Goal: Information Seeking & Learning: Find specific fact

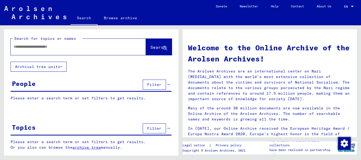
click at [53, 98] on p "Please enter a search term or set filters to get results." at bounding box center [91, 99] width 161 height 6
click at [93, 99] on p "Please enter a search term or set filters to get results." at bounding box center [91, 99] width 161 height 6
click at [97, 46] on input "text" at bounding box center [72, 47] width 116 height 6
type input "**********"
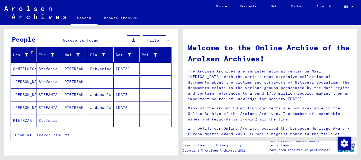
scroll to position [45, 0]
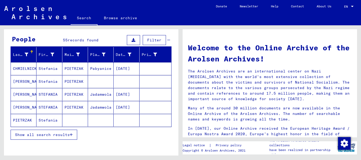
click at [43, 120] on mat-cell "Stefania" at bounding box center [49, 120] width 26 height 13
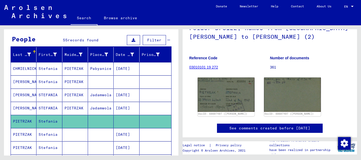
scroll to position [50, 0]
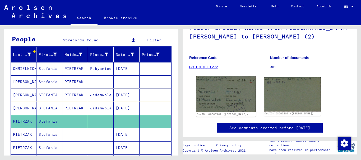
click at [213, 96] on img at bounding box center [226, 95] width 60 height 36
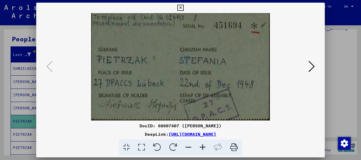
click at [311, 63] on icon at bounding box center [311, 66] width 6 height 13
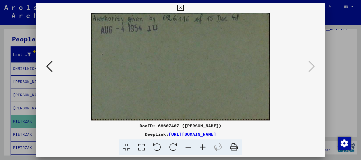
click at [343, 60] on div at bounding box center [180, 80] width 361 height 160
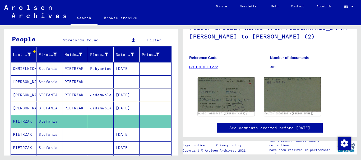
scroll to position [0, 0]
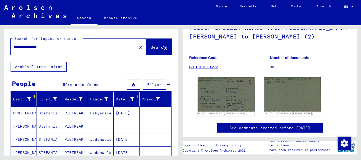
click at [130, 98] on icon at bounding box center [132, 99] width 4 height 4
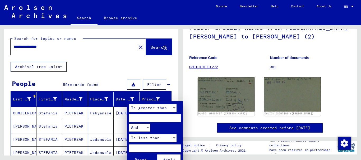
click at [145, 117] on input "number" at bounding box center [155, 118] width 52 height 8
type input "****"
click at [168, 158] on span "Apply" at bounding box center [169, 160] width 12 height 5
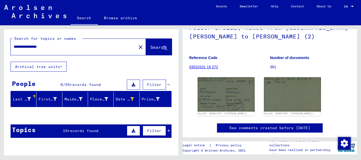
click at [152, 83] on span "Filter" at bounding box center [154, 84] width 14 height 5
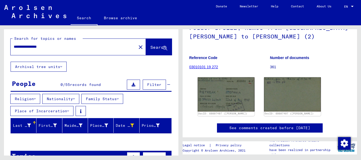
click at [152, 83] on span "Filter" at bounding box center [154, 84] width 14 height 5
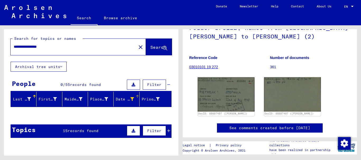
click at [130, 100] on icon at bounding box center [132, 99] width 4 height 4
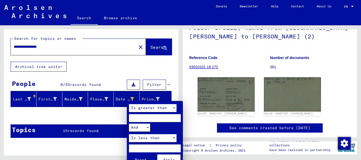
drag, startPoint x: 145, startPoint y: 117, endPoint x: 107, endPoint y: 118, distance: 38.6
click at [107, 118] on div "Is greater than **** And Is less than Reset Apply" at bounding box center [180, 80] width 361 height 160
click at [141, 149] on input "number" at bounding box center [155, 149] width 52 height 8
type input "****"
click at [169, 156] on button "Apply" at bounding box center [168, 159] width 23 height 9
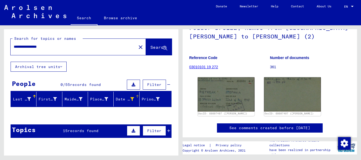
click at [130, 99] on icon at bounding box center [132, 99] width 4 height 4
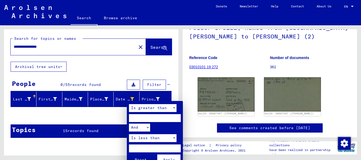
drag, startPoint x: 144, startPoint y: 148, endPoint x: 104, endPoint y: 148, distance: 40.1
click at [104, 148] on div "Is greater than And Is less than **** Reset Apply" at bounding box center [180, 80] width 361 height 160
click at [170, 160] on span "Apply" at bounding box center [169, 160] width 12 height 5
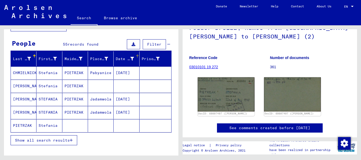
scroll to position [41, 0]
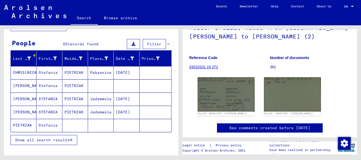
click at [58, 135] on button "Show all search results" at bounding box center [44, 140] width 67 height 10
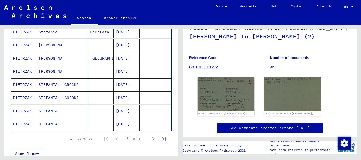
scroll to position [307, 0]
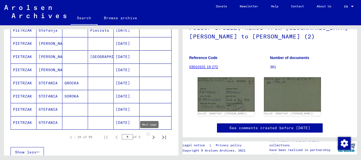
click at [150, 137] on icon "Next page" at bounding box center [153, 137] width 7 height 7
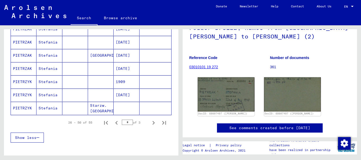
scroll to position [323, 0]
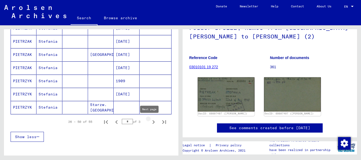
click at [150, 123] on icon "Next page" at bounding box center [153, 122] width 7 height 7
type input "*"
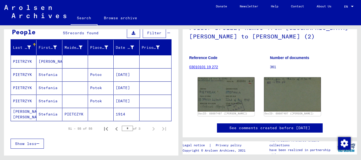
scroll to position [52, 0]
